Goal: Navigation & Orientation: Find specific page/section

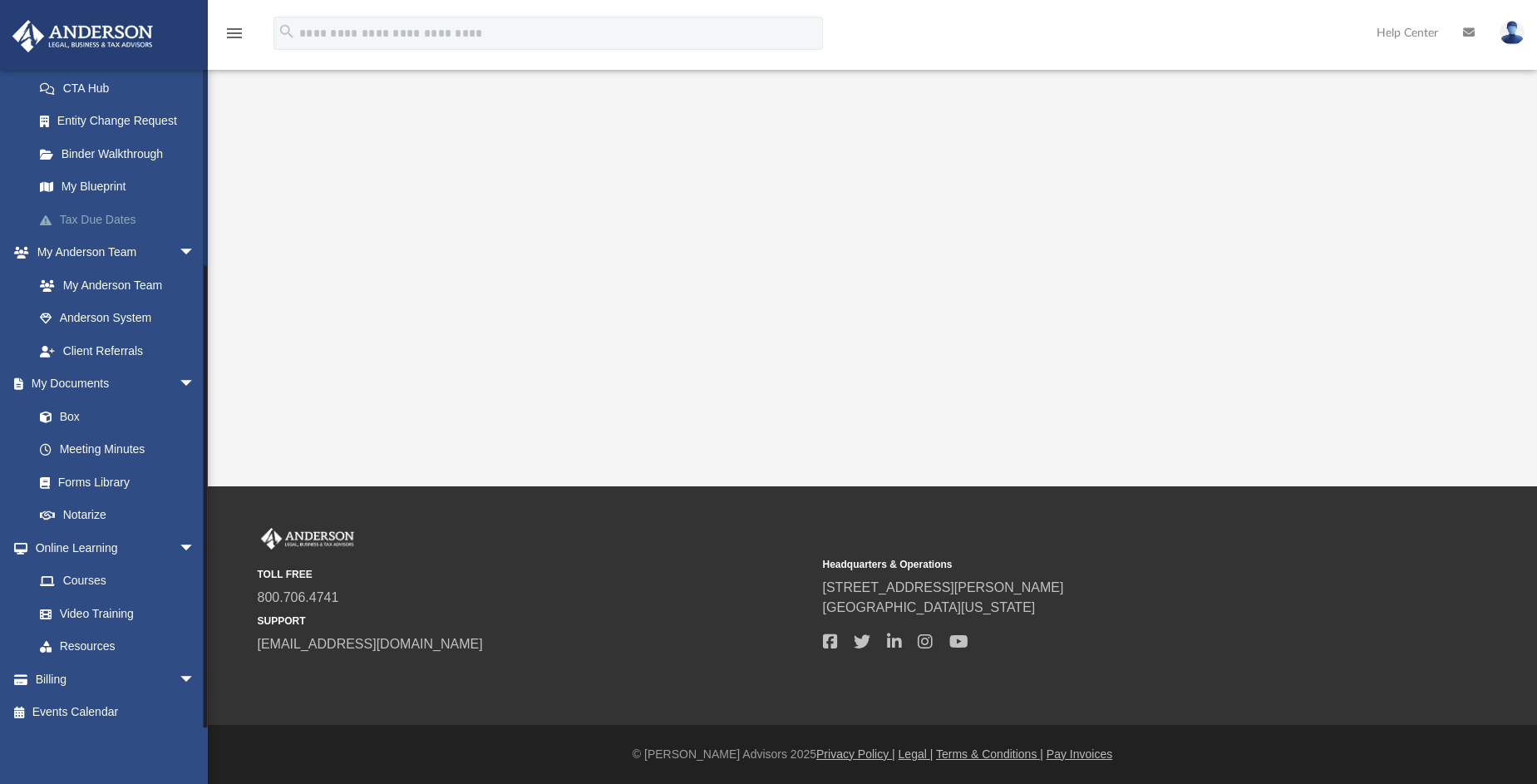
scroll to position [270, 0]
click at [179, 675] on span "arrow_drop_down" at bounding box center [196, 675] width 33 height 34
click at [91, 704] on link "$ Open Invoices" at bounding box center [121, 708] width 197 height 34
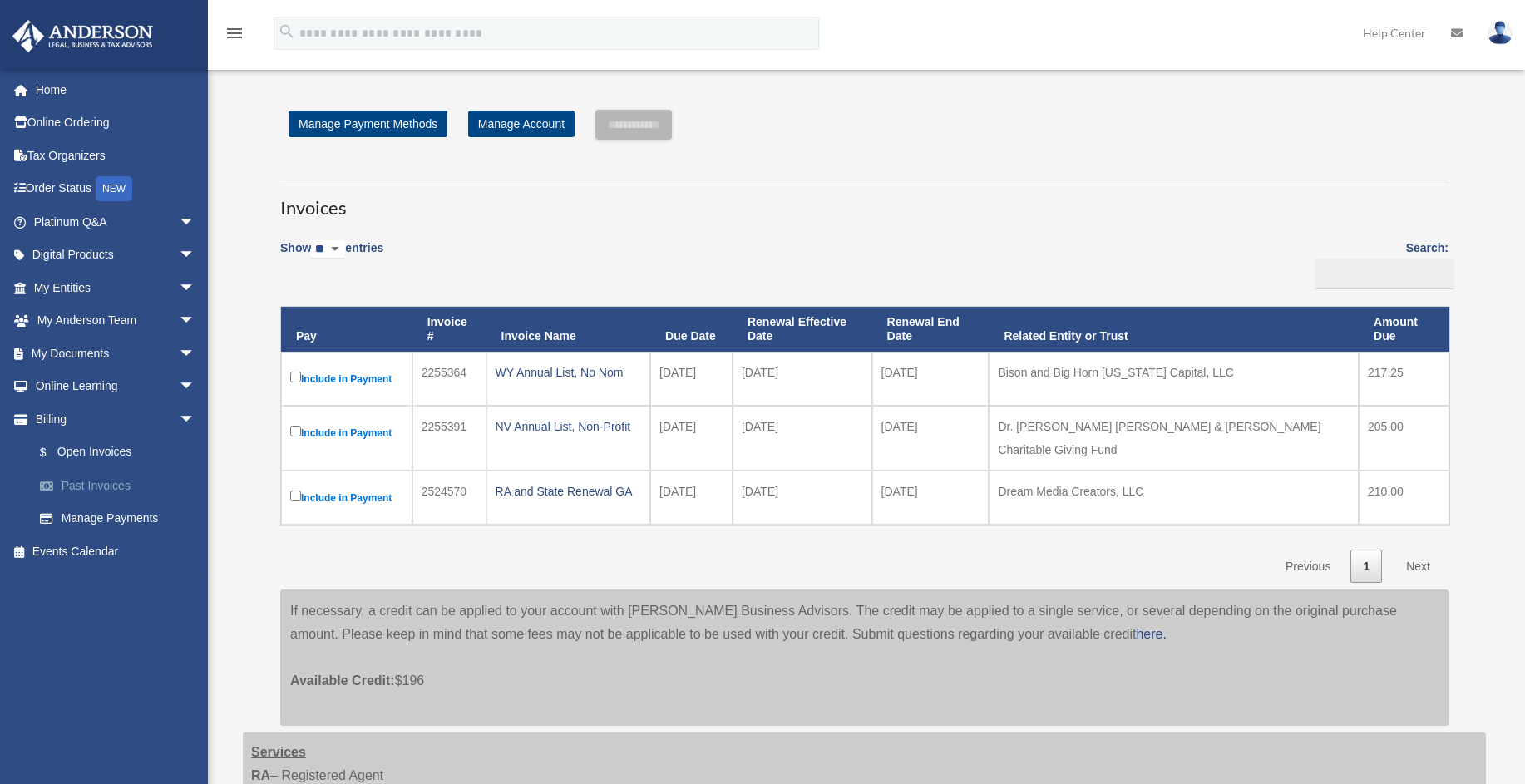
click at [96, 478] on link "Past Invoices" at bounding box center [121, 486] width 197 height 33
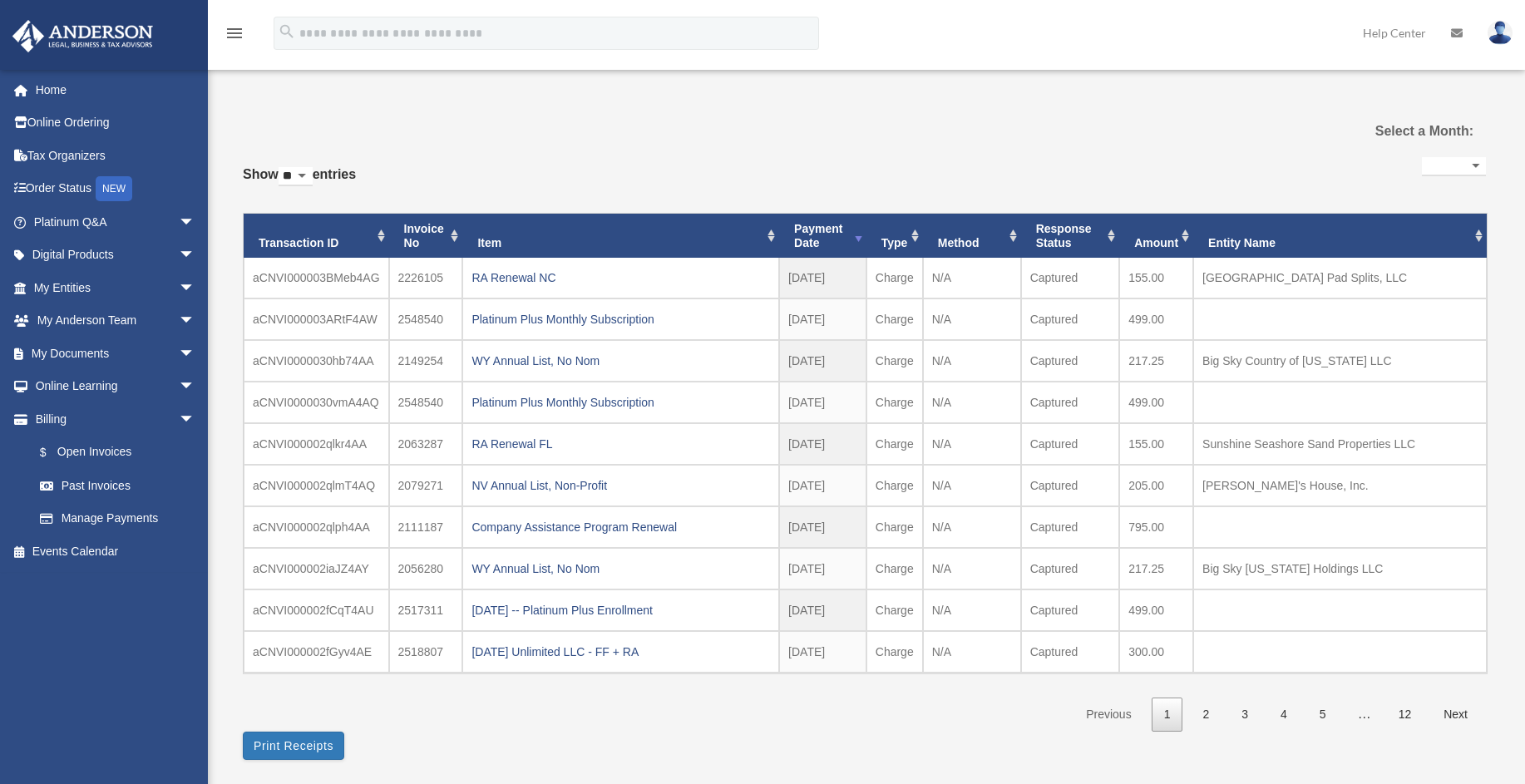
select select
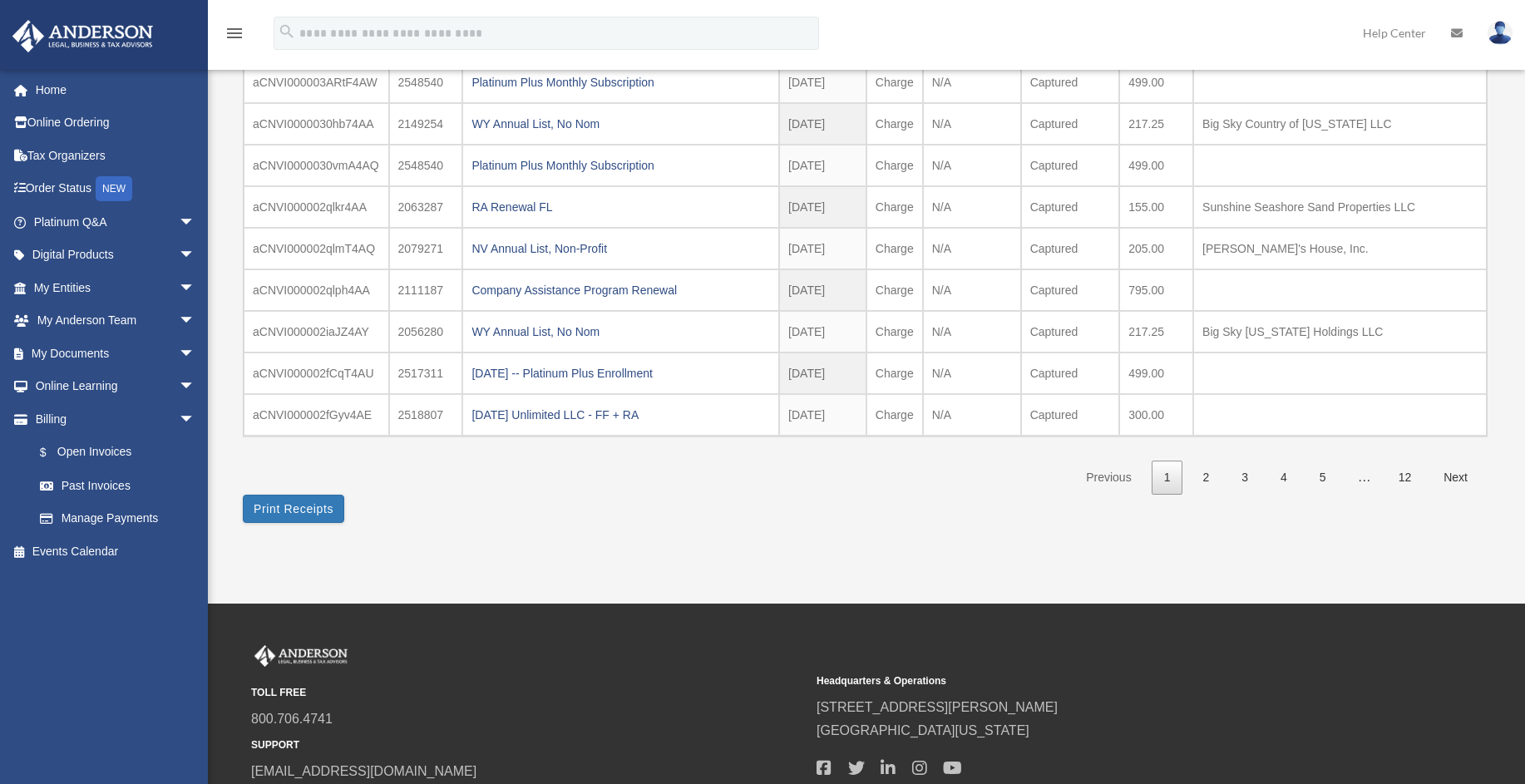
scroll to position [249, 0]
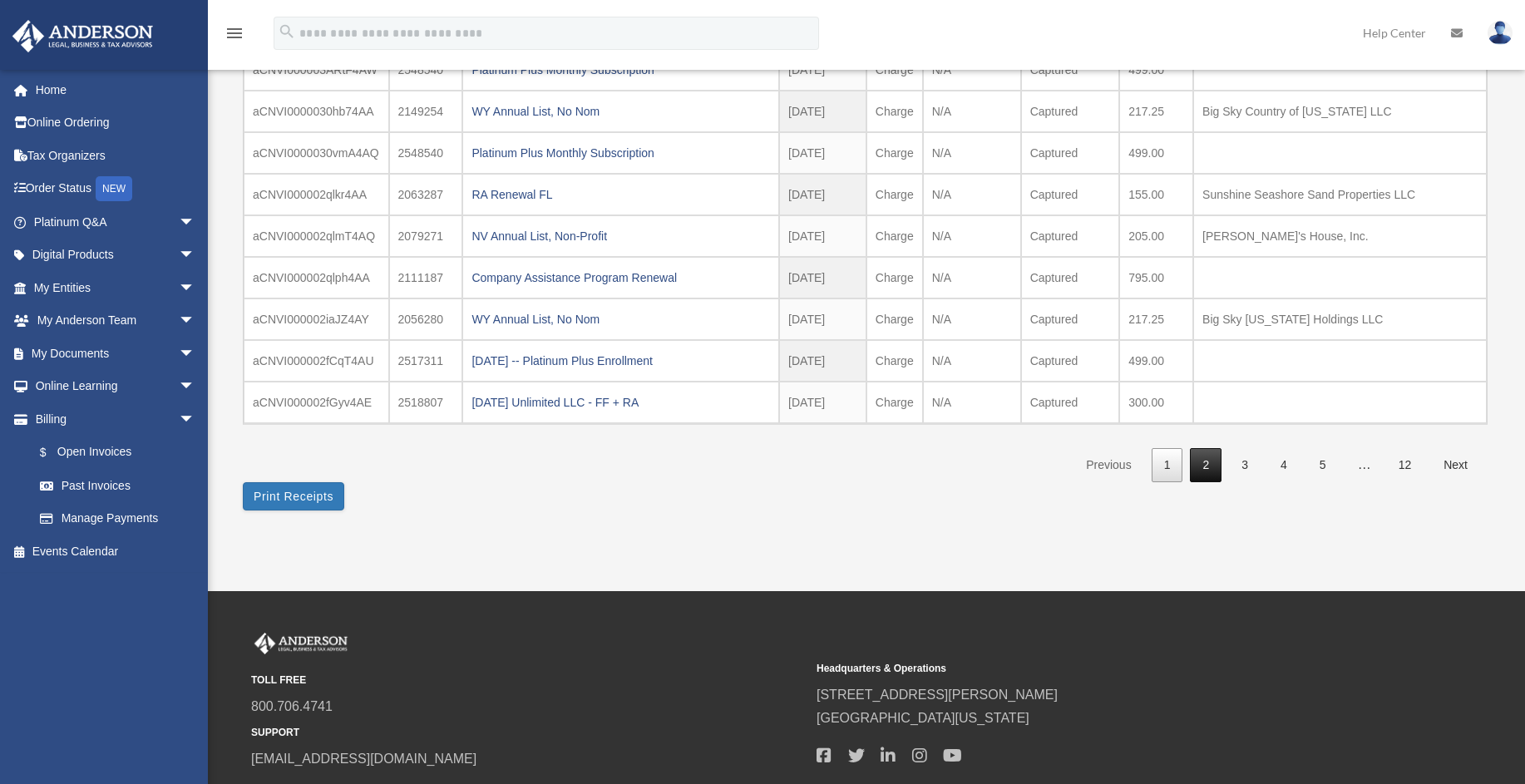
click at [1207, 457] on link "2" at bounding box center [1205, 464] width 31 height 34
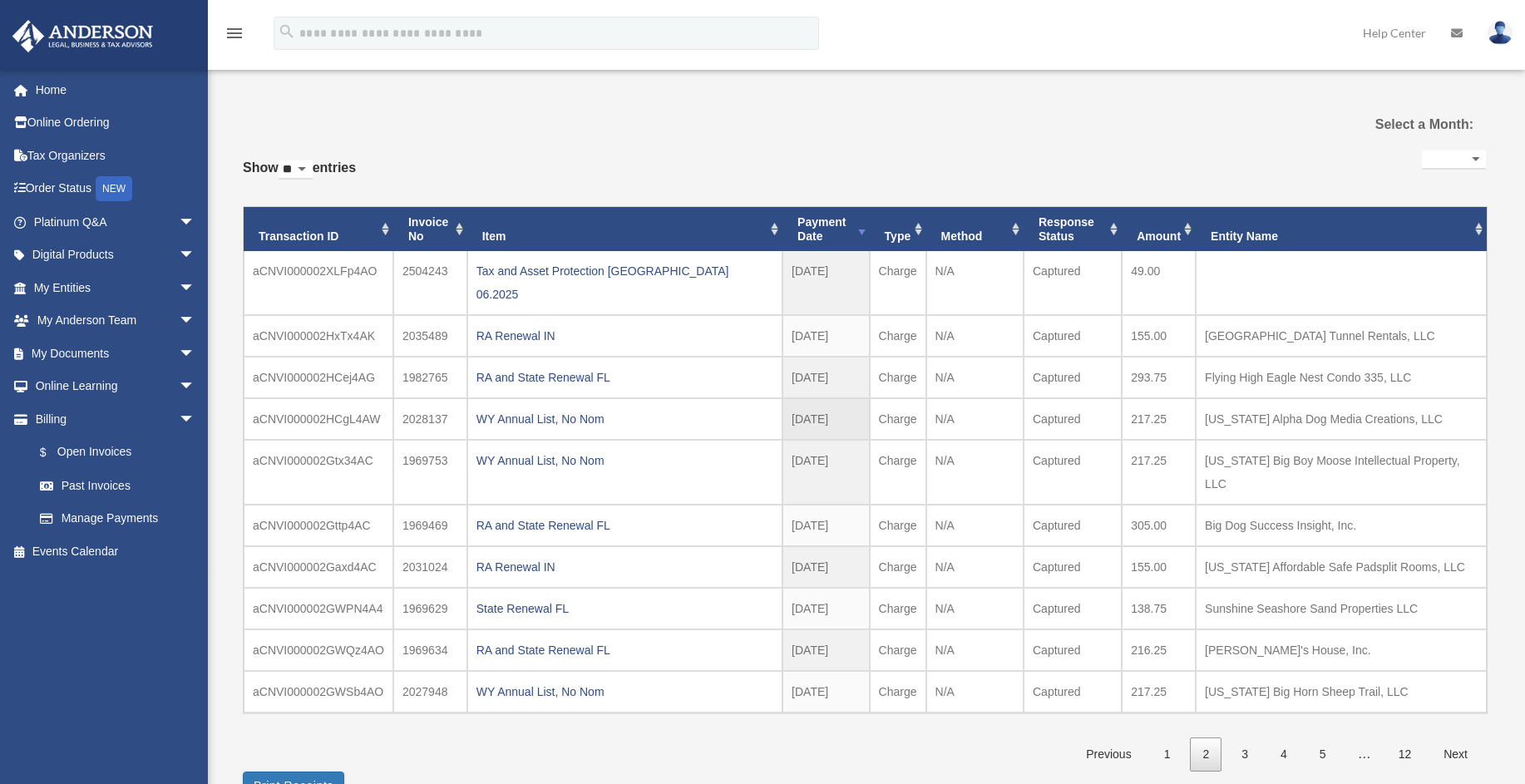
scroll to position [0, 0]
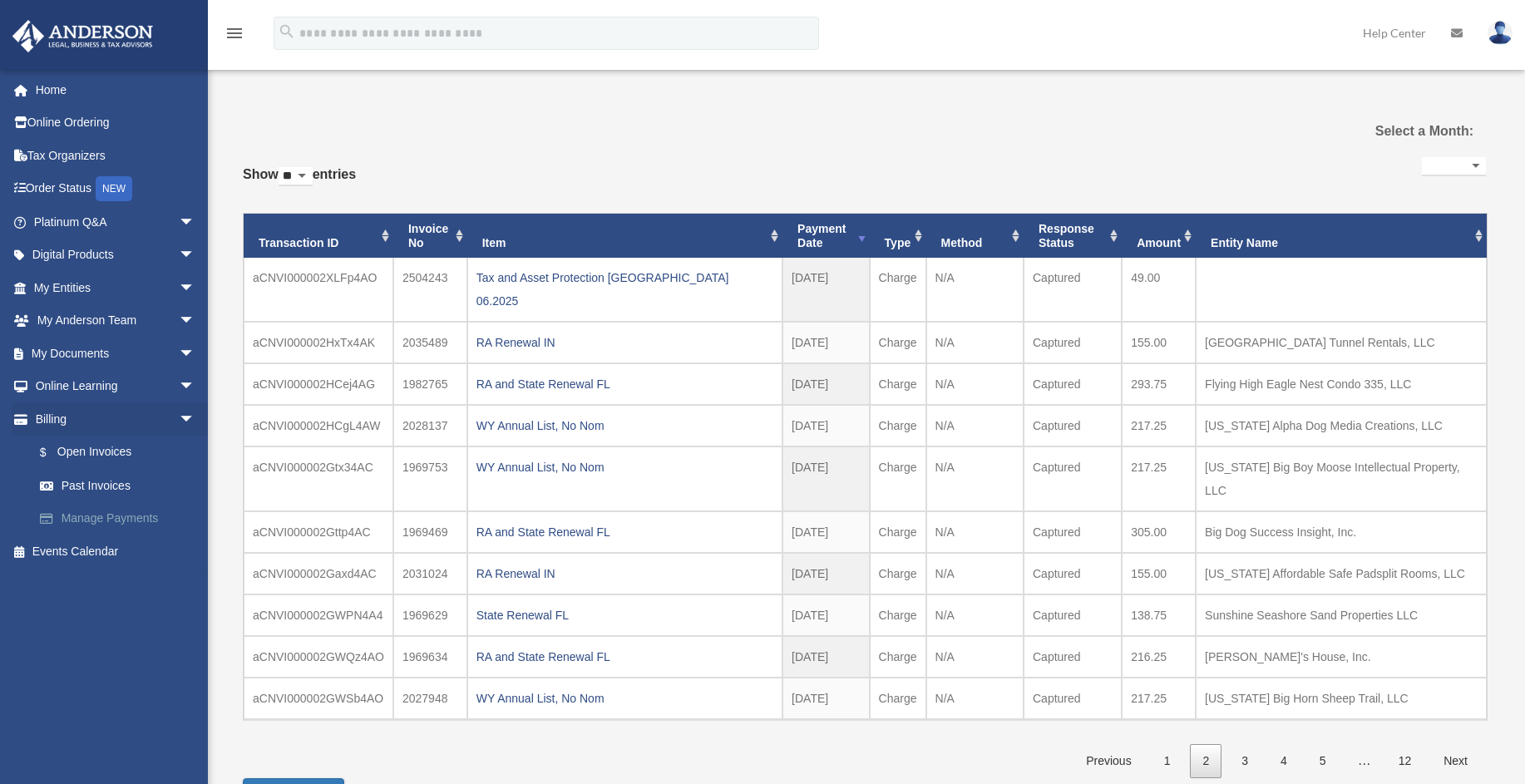
click at [115, 510] on link "Manage Payments" at bounding box center [121, 519] width 197 height 33
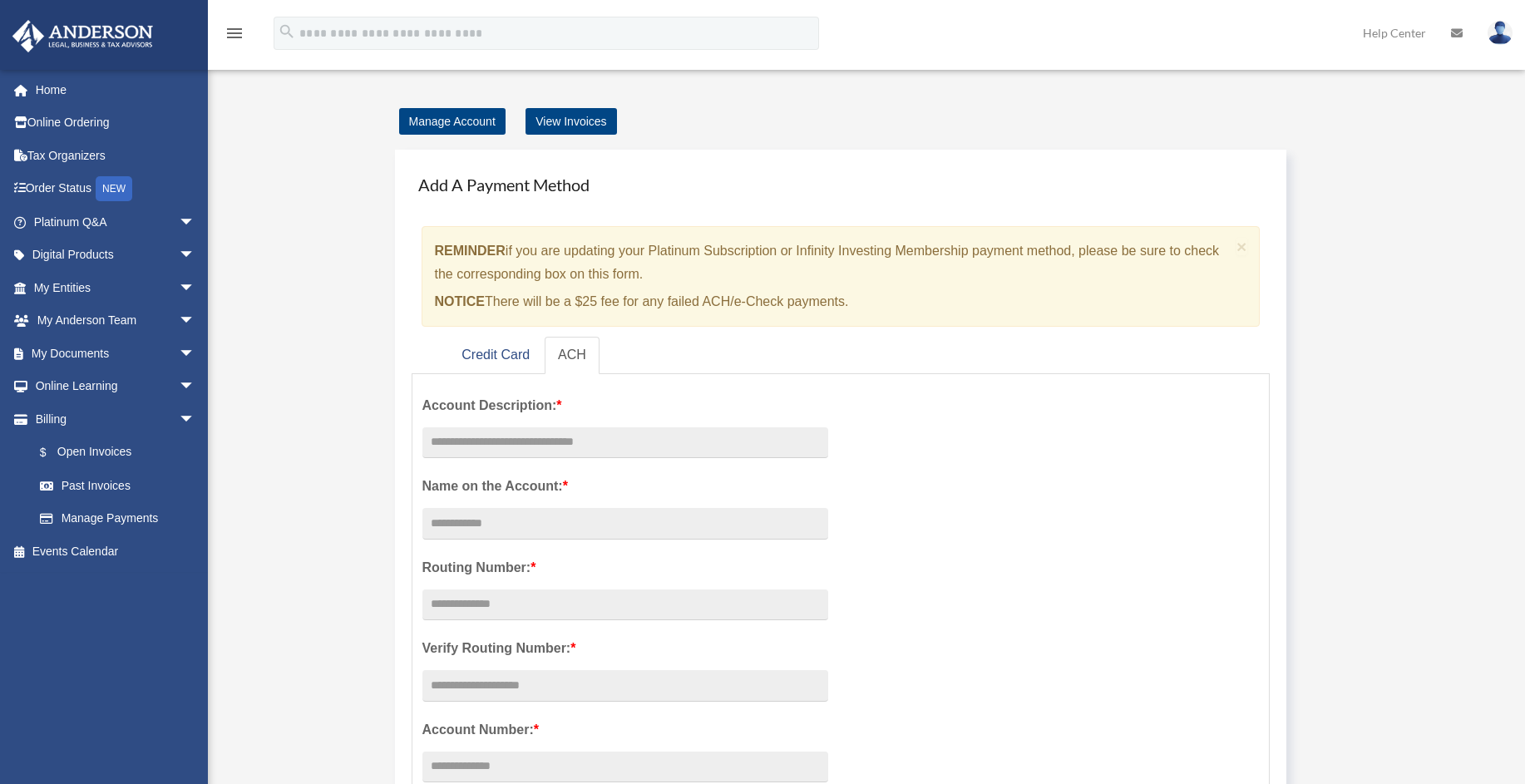
click at [1504, 30] on img at bounding box center [1499, 33] width 25 height 24
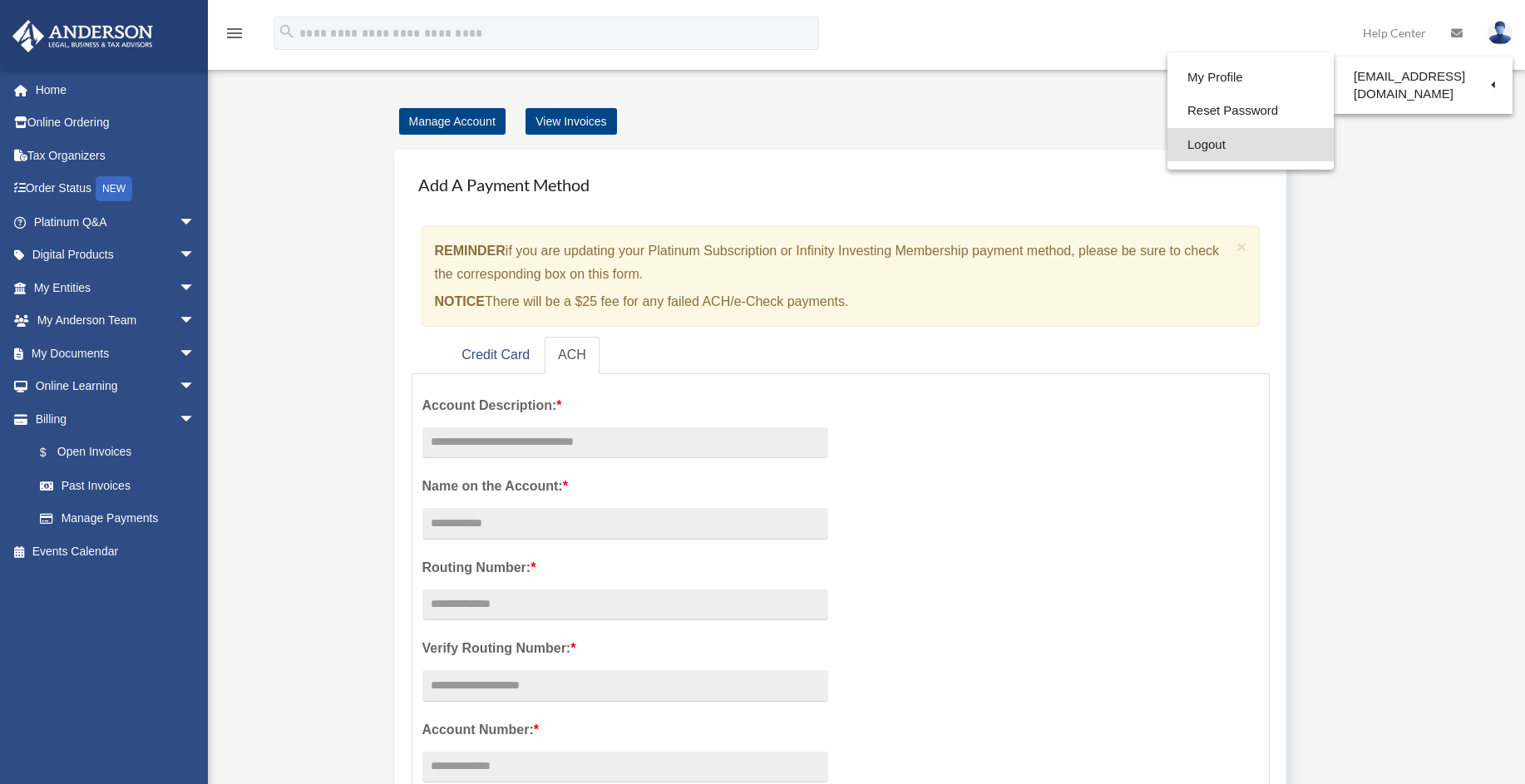
click at [1174, 142] on link "Logout" at bounding box center [1251, 145] width 166 height 34
